Goal: Task Accomplishment & Management: Use online tool/utility

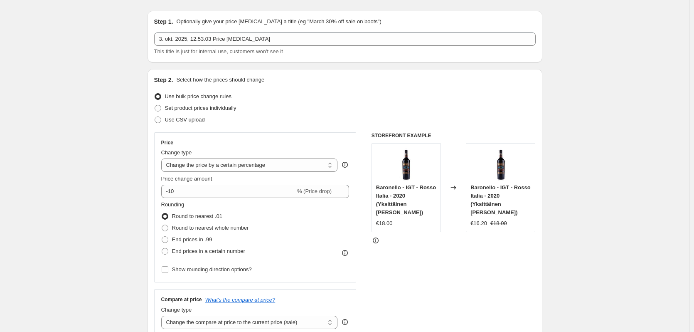
scroll to position [42, 0]
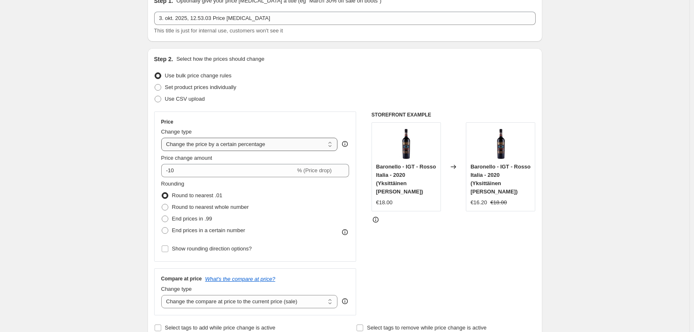
click at [234, 140] on select "Change the price to a certain amount Change the price by a certain amount Chang…" at bounding box center [249, 144] width 177 height 13
select select "to"
click at [163, 138] on select "Change the price to a certain amount Change the price by a certain amount Chang…" at bounding box center [249, 144] width 177 height 13
type input "80.00"
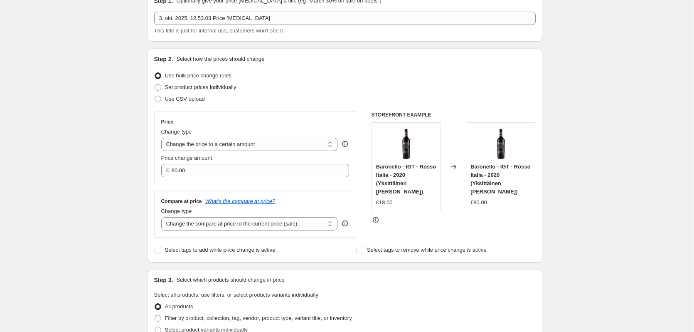
scroll to position [0, 0]
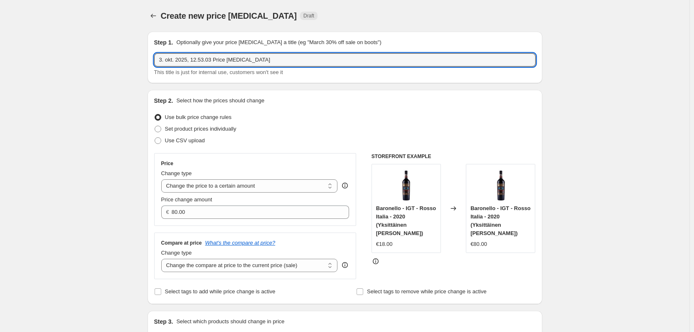
drag, startPoint x: 260, startPoint y: 61, endPoint x: 150, endPoint y: 57, distance: 109.8
click at [150, 57] on div "Step 1. Optionally give your price change job a title (eg "March 30% off sale o…" at bounding box center [345, 58] width 395 height 52
type input "Baronello tilbud oktober 2025 - 1 Kasse NY"
click at [215, 184] on select "Change the price to a certain amount Change the price by a certain amount Chang…" at bounding box center [249, 185] width 177 height 13
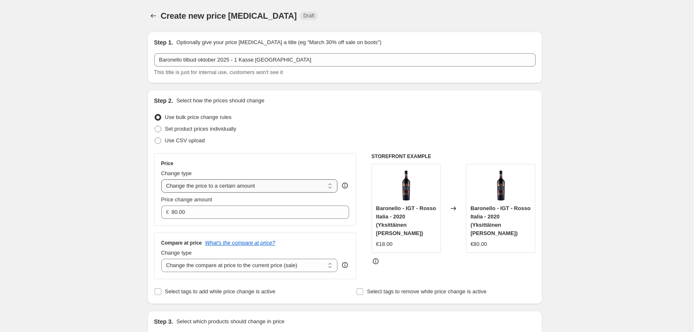
click at [163, 179] on select "Change the price to a certain amount Change the price by a certain amount Chang…" at bounding box center [249, 185] width 177 height 13
drag, startPoint x: 186, startPoint y: 214, endPoint x: 175, endPoint y: 214, distance: 11.6
click at [175, 214] on input "80.00" at bounding box center [254, 211] width 165 height 13
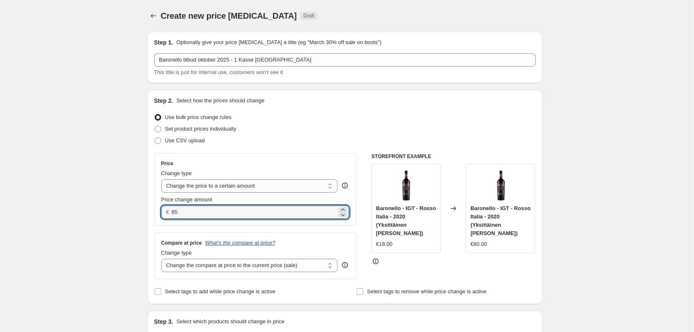
type input "65.00"
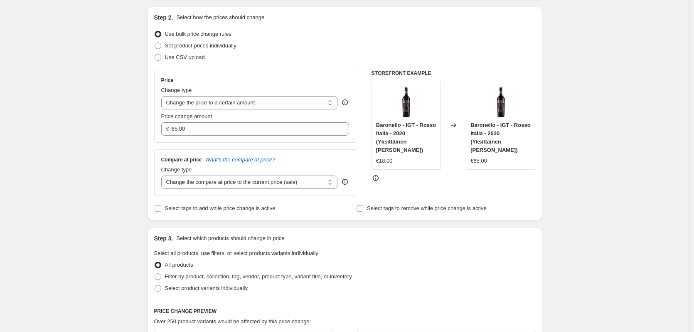
scroll to position [125, 0]
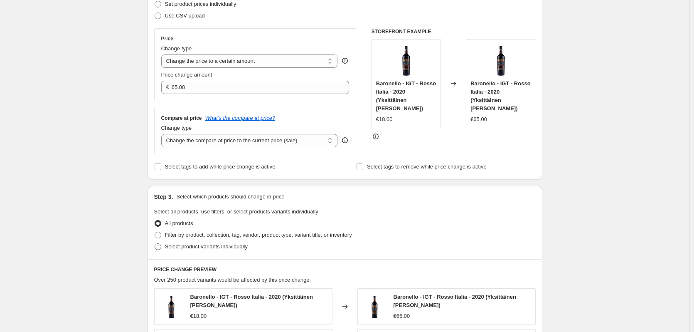
click at [160, 248] on span at bounding box center [158, 246] width 7 height 7
click at [155, 244] on input "Select product variants individually" at bounding box center [155, 243] width 0 height 0
radio input "true"
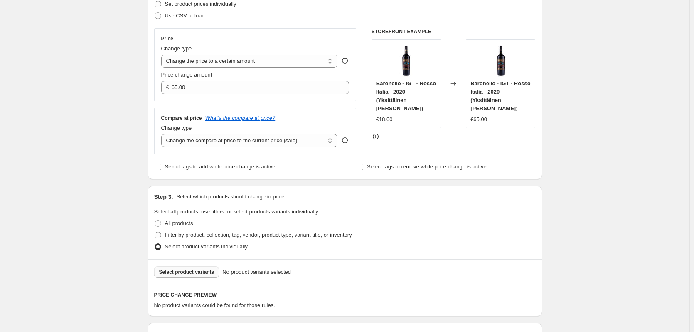
click at [191, 273] on span "Select product variants" at bounding box center [186, 272] width 55 height 7
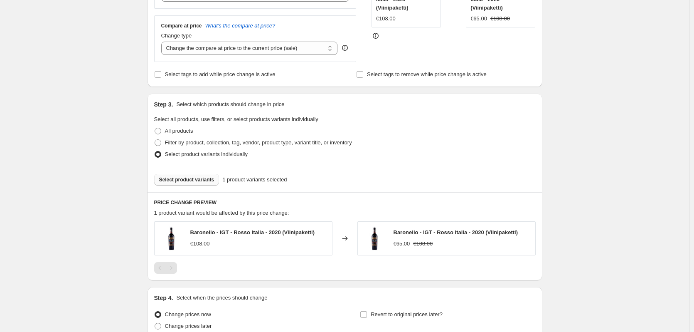
scroll to position [249, 0]
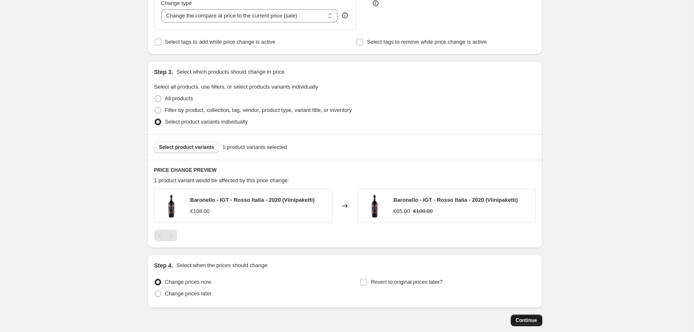
click at [526, 319] on span "Continue" at bounding box center [527, 320] width 22 height 7
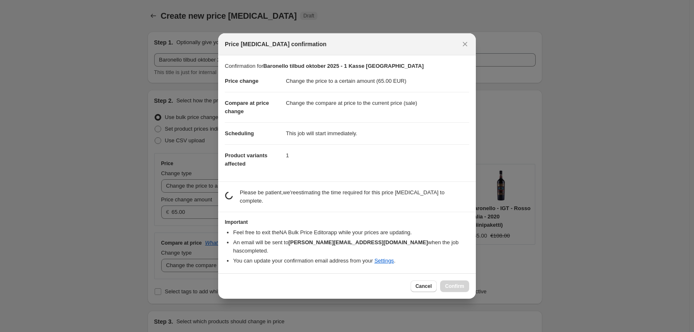
scroll to position [0, 0]
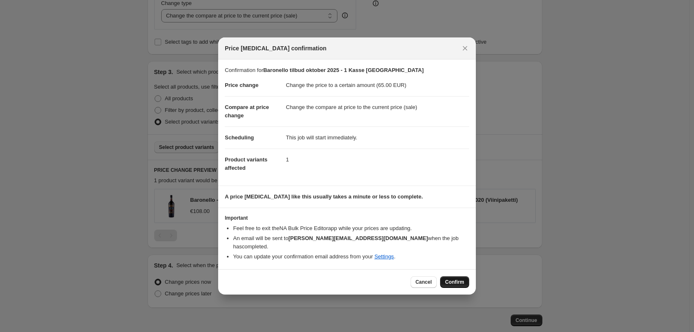
click at [455, 279] on span "Confirm" at bounding box center [454, 282] width 19 height 7
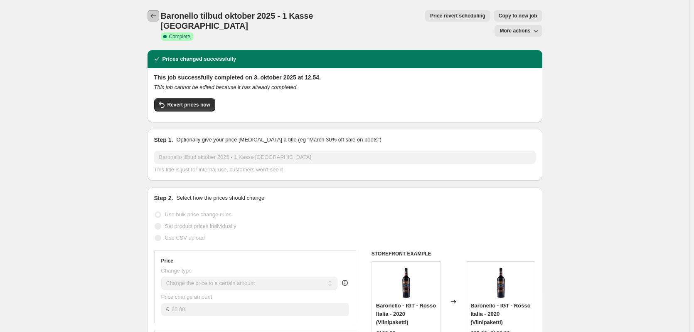
click at [156, 20] on icon "Price change jobs" at bounding box center [153, 16] width 8 height 8
